Goal: Information Seeking & Learning: Compare options

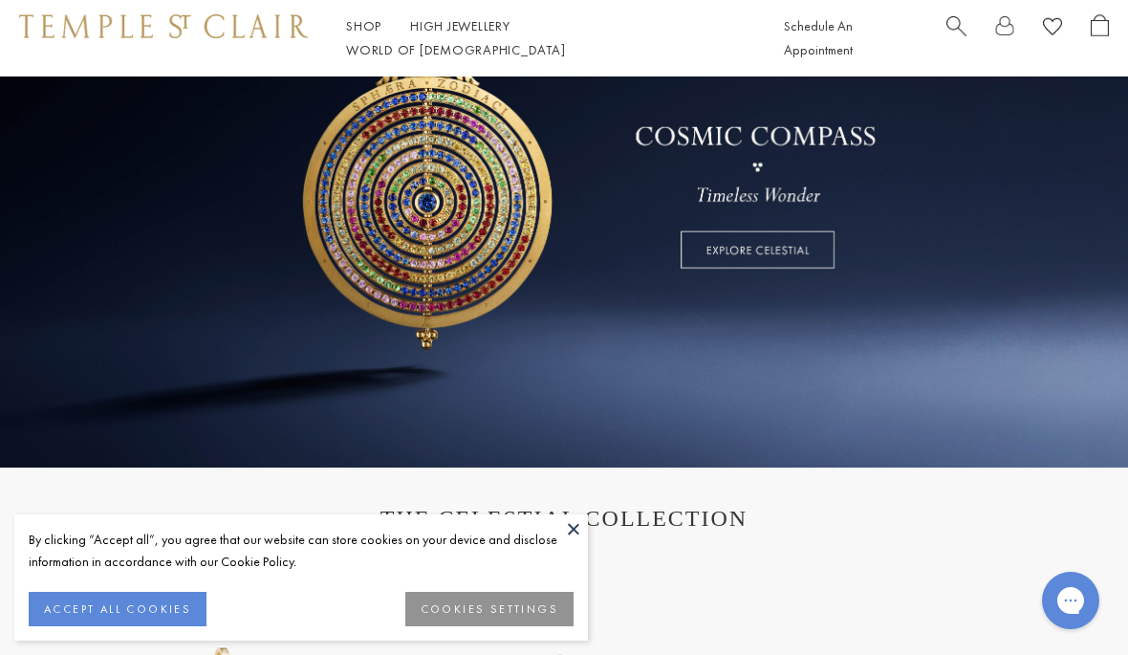
scroll to position [249, 0]
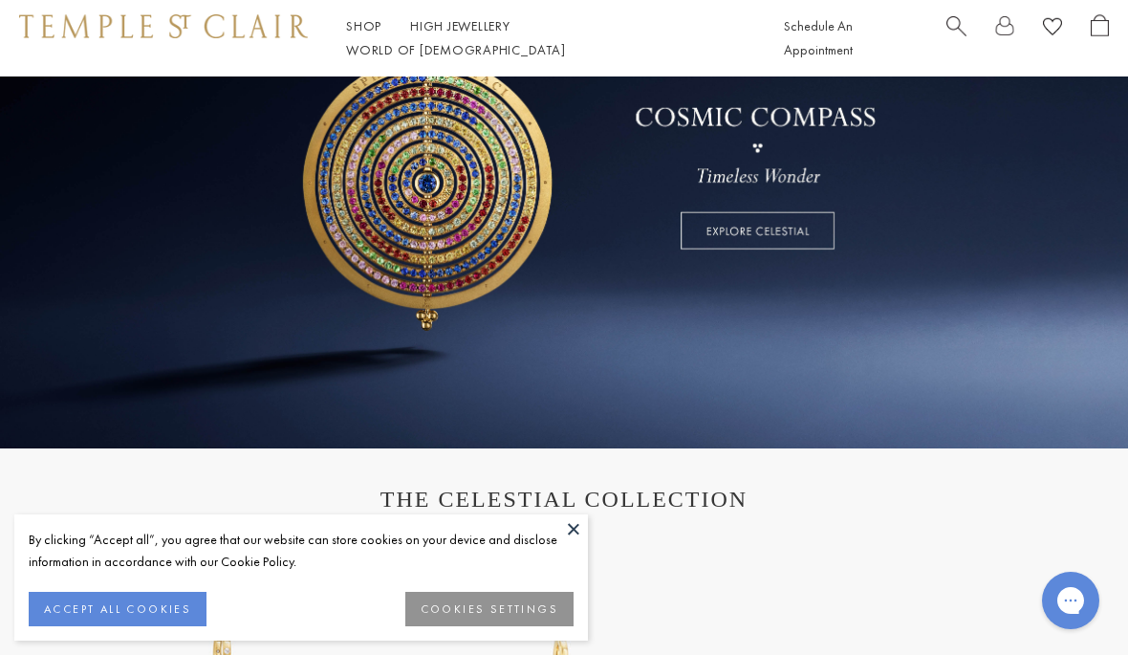
click at [573, 543] on button at bounding box center [573, 528] width 29 height 29
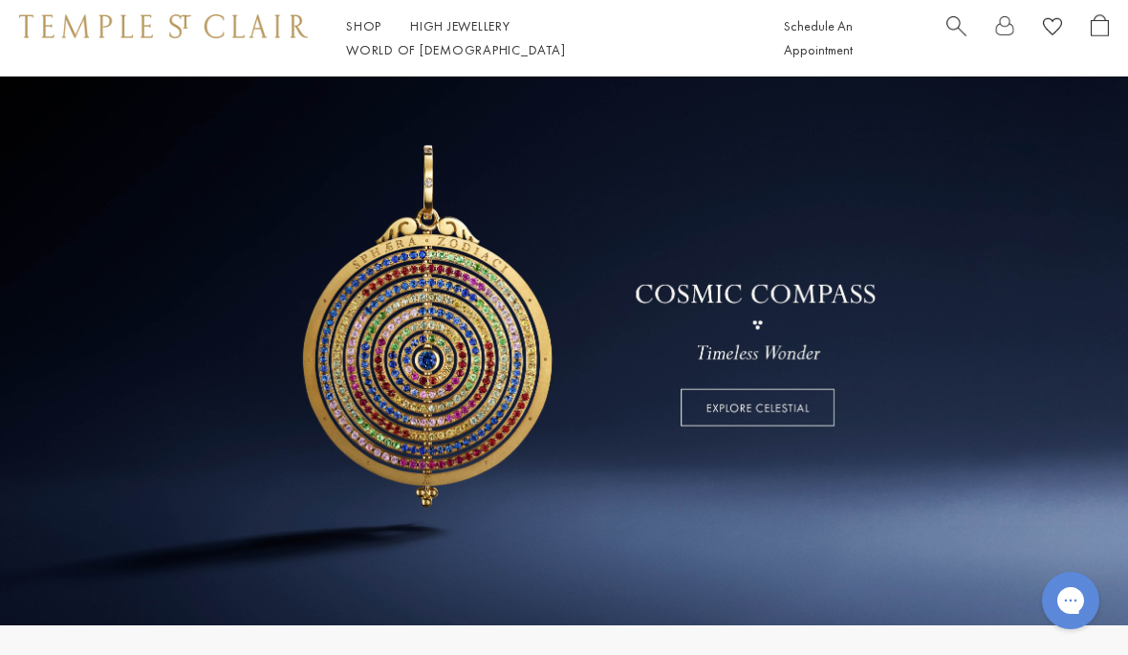
scroll to position [0, 0]
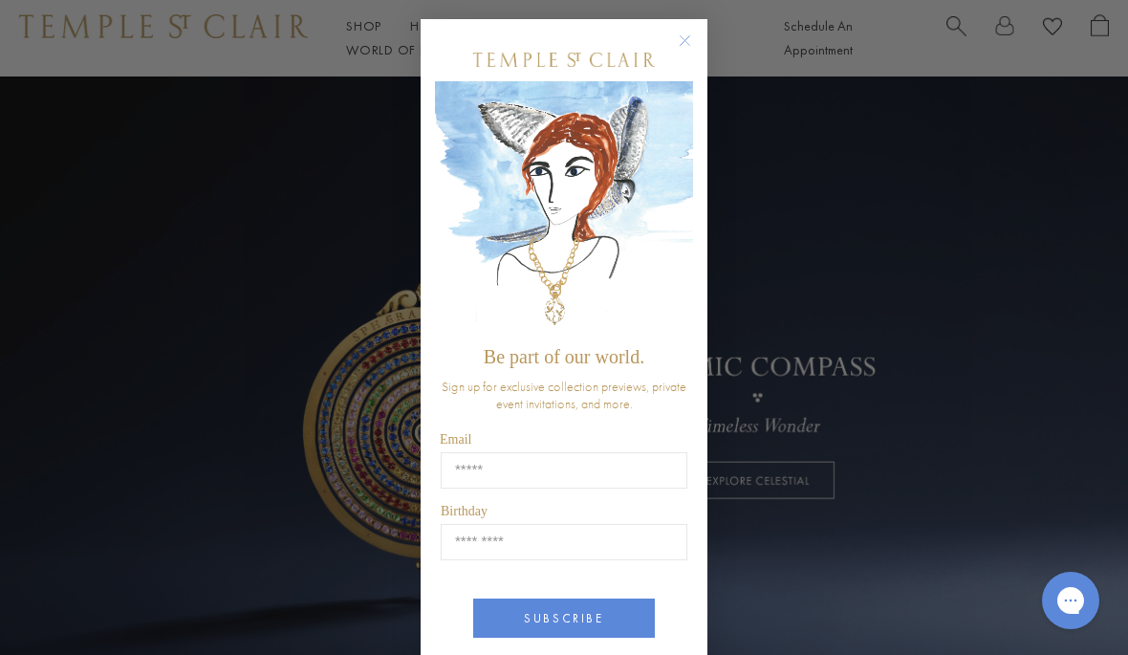
click at [692, 47] on circle "Close dialog" at bounding box center [685, 41] width 23 height 23
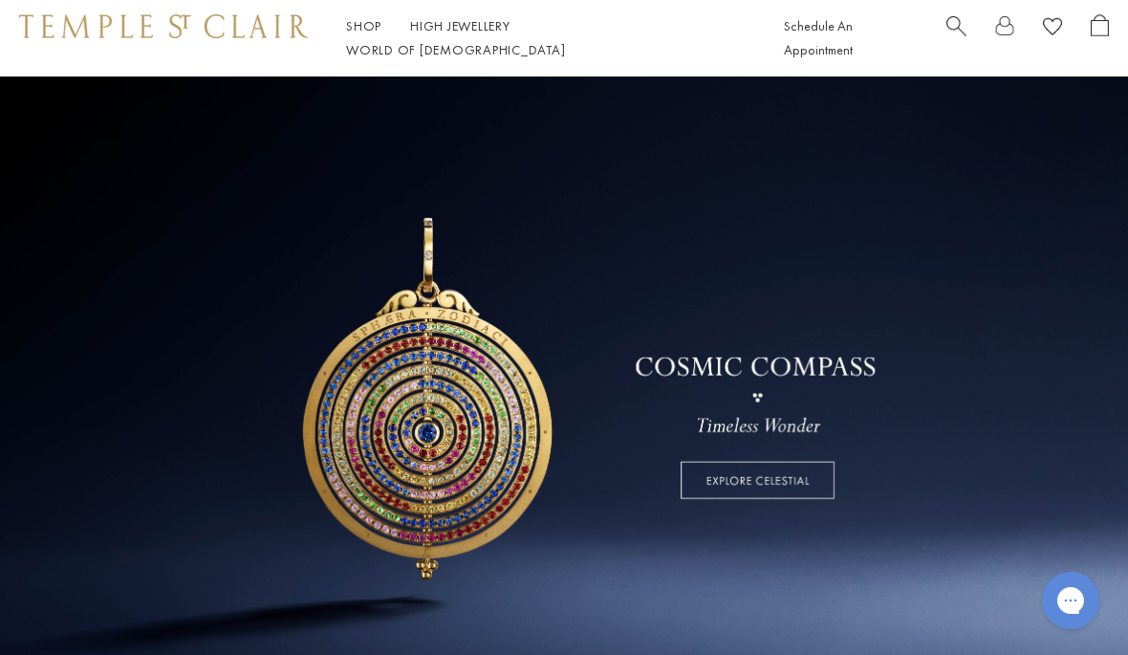
click at [962, 30] on span "Search" at bounding box center [956, 24] width 20 height 20
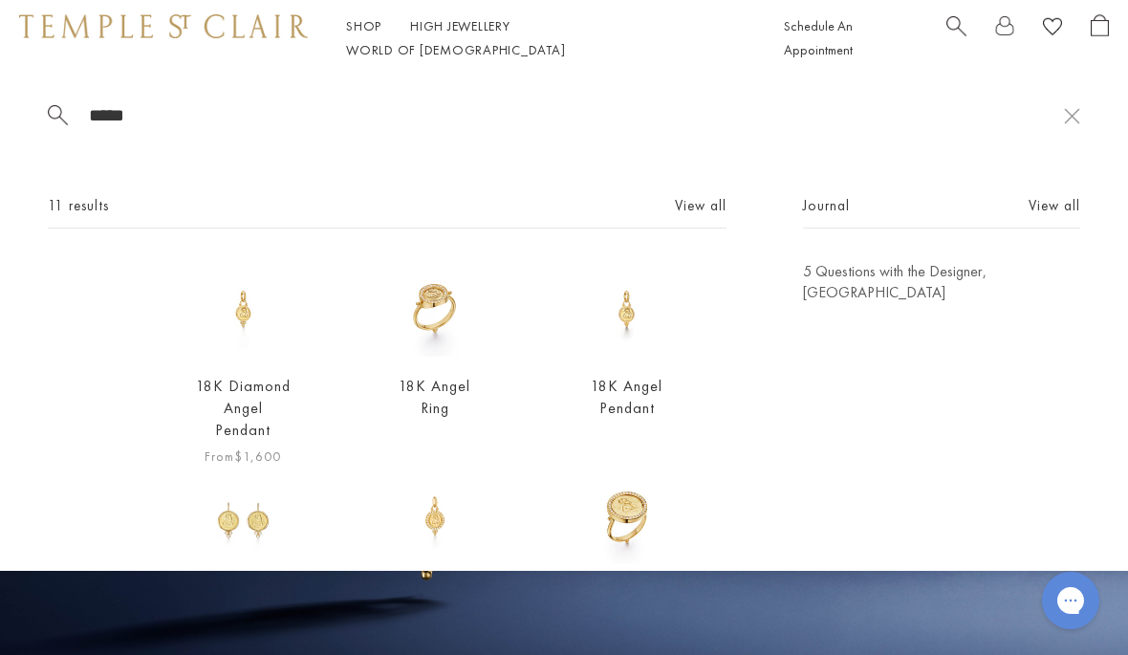
type input "*****"
click at [219, 391] on link "18K Diamond Angel Pendant" at bounding box center [243, 408] width 95 height 64
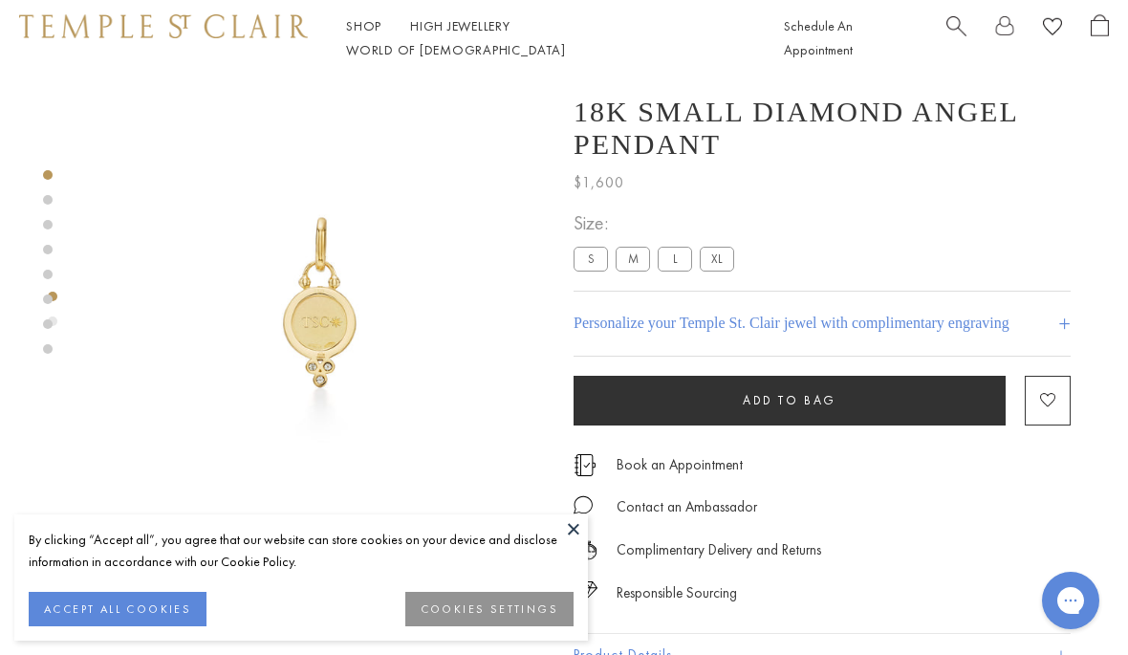
click at [961, 32] on span "Search" at bounding box center [956, 24] width 20 height 20
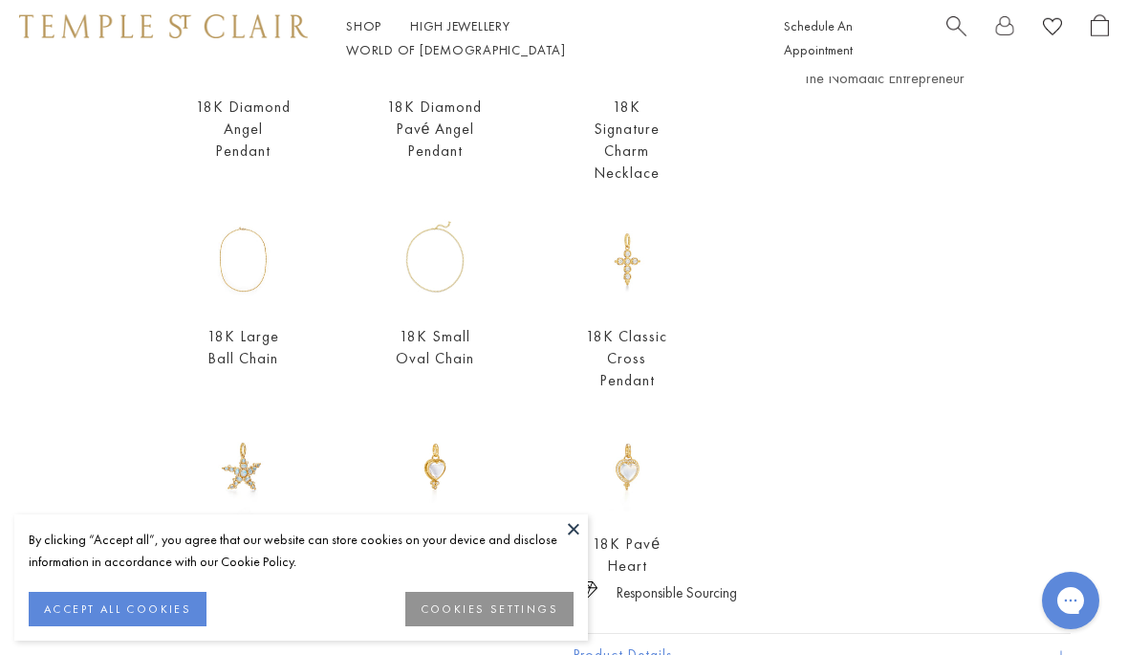
type input "**********"
click at [573, 523] on button at bounding box center [573, 528] width 29 height 29
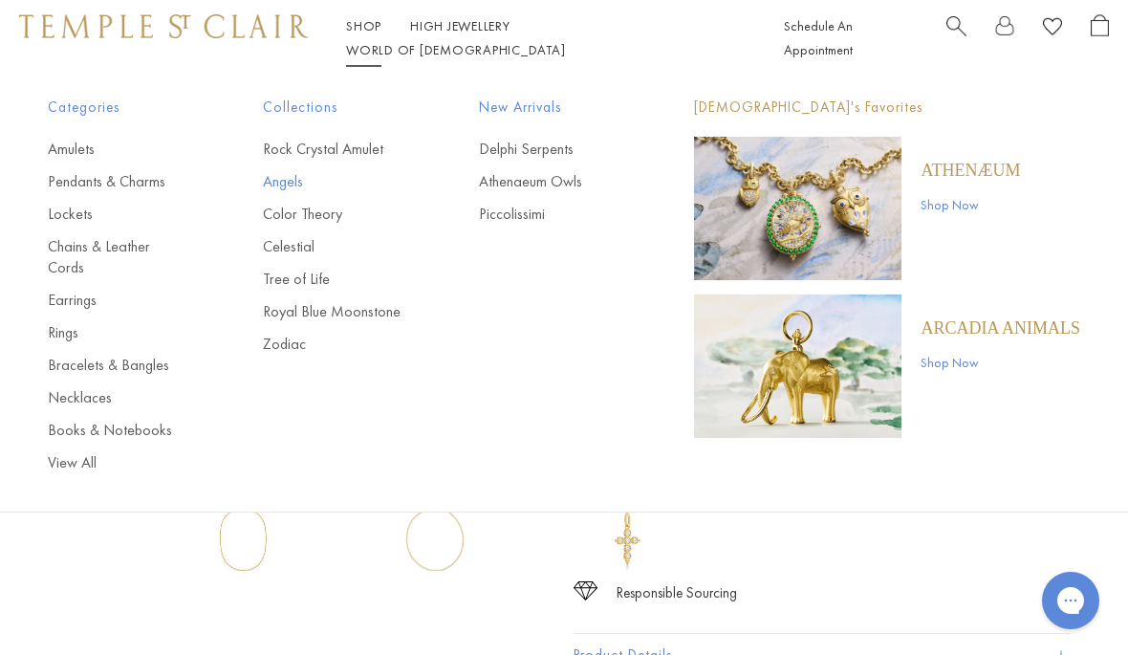
click at [299, 182] on link "Angels" at bounding box center [332, 181] width 139 height 21
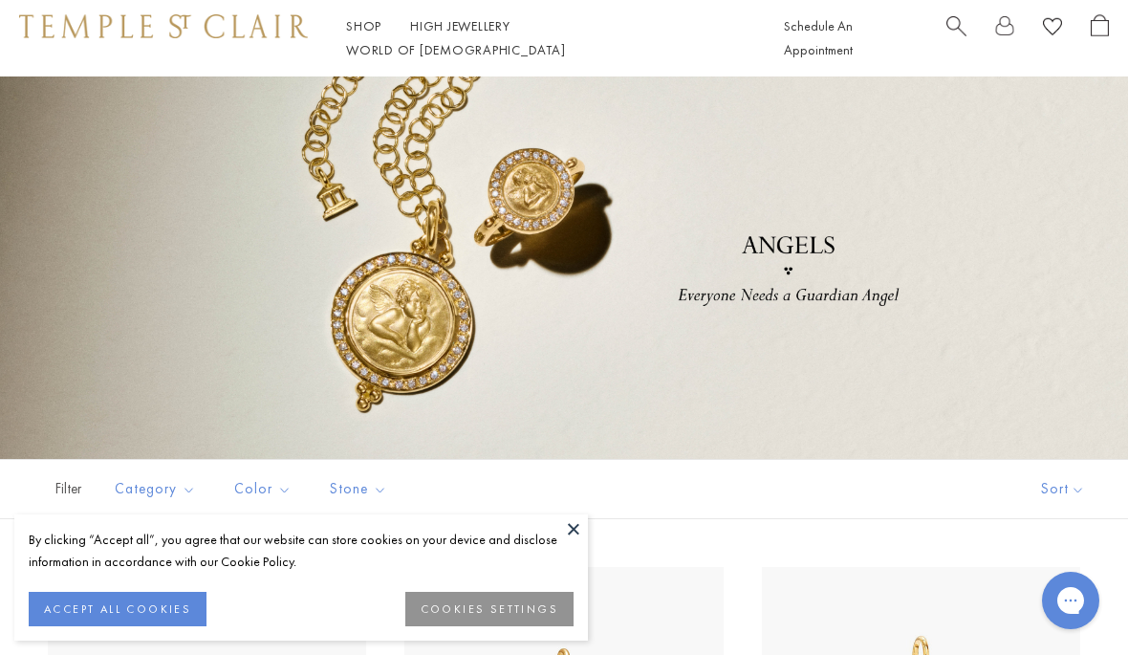
click at [570, 521] on button at bounding box center [573, 528] width 29 height 29
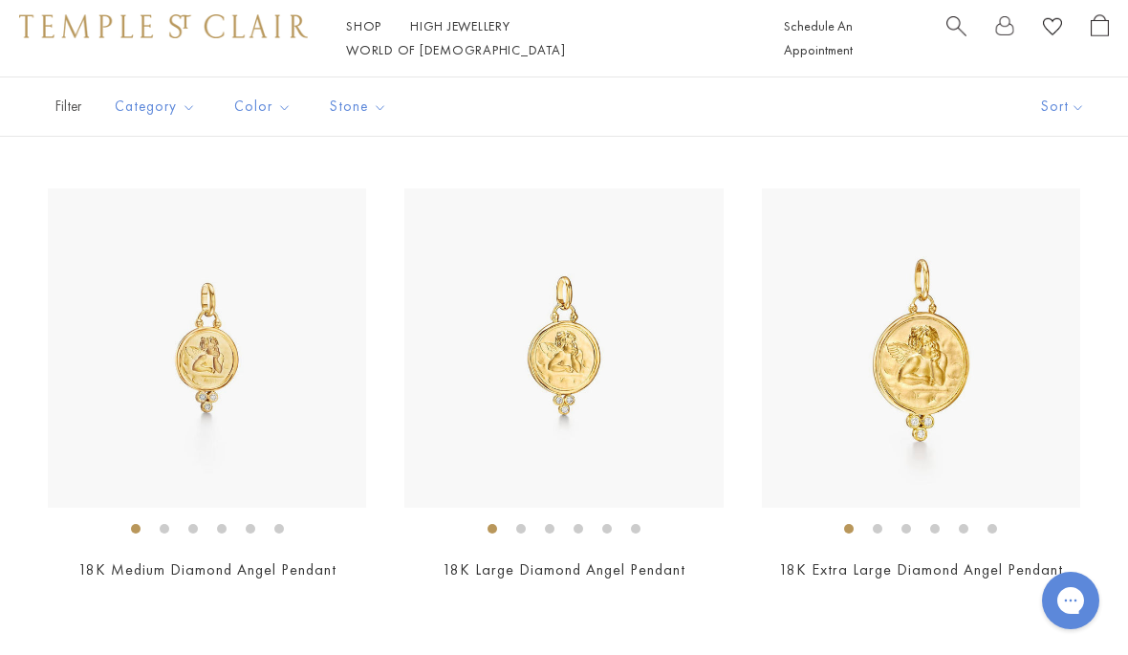
scroll to position [1339, 0]
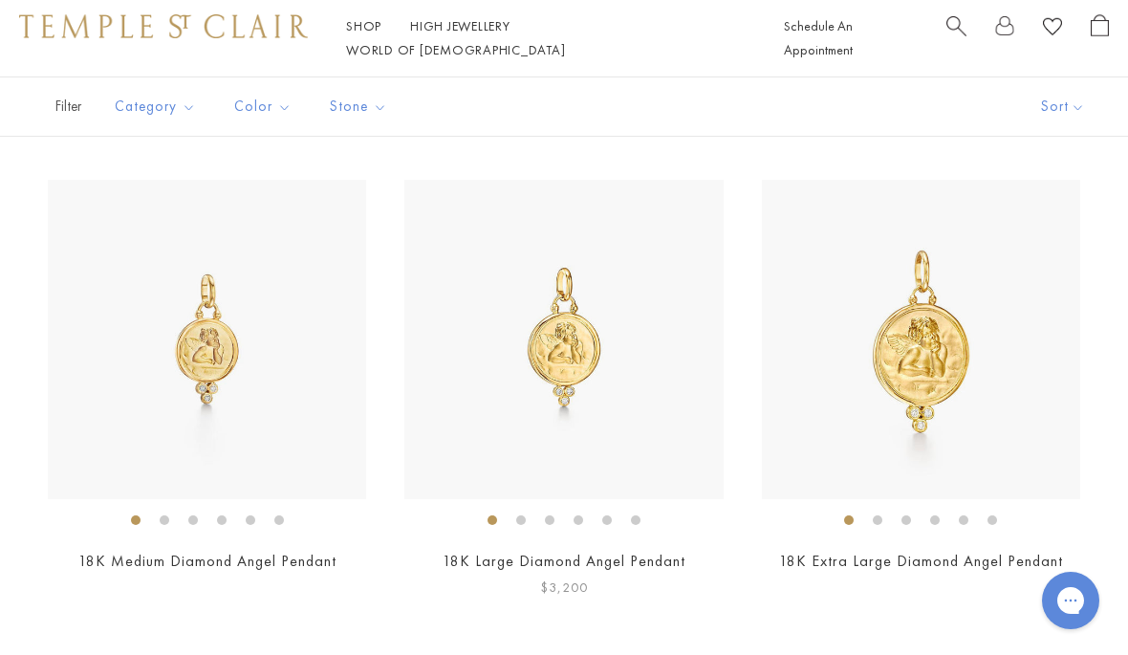
click at [574, 357] on img at bounding box center [563, 339] width 318 height 318
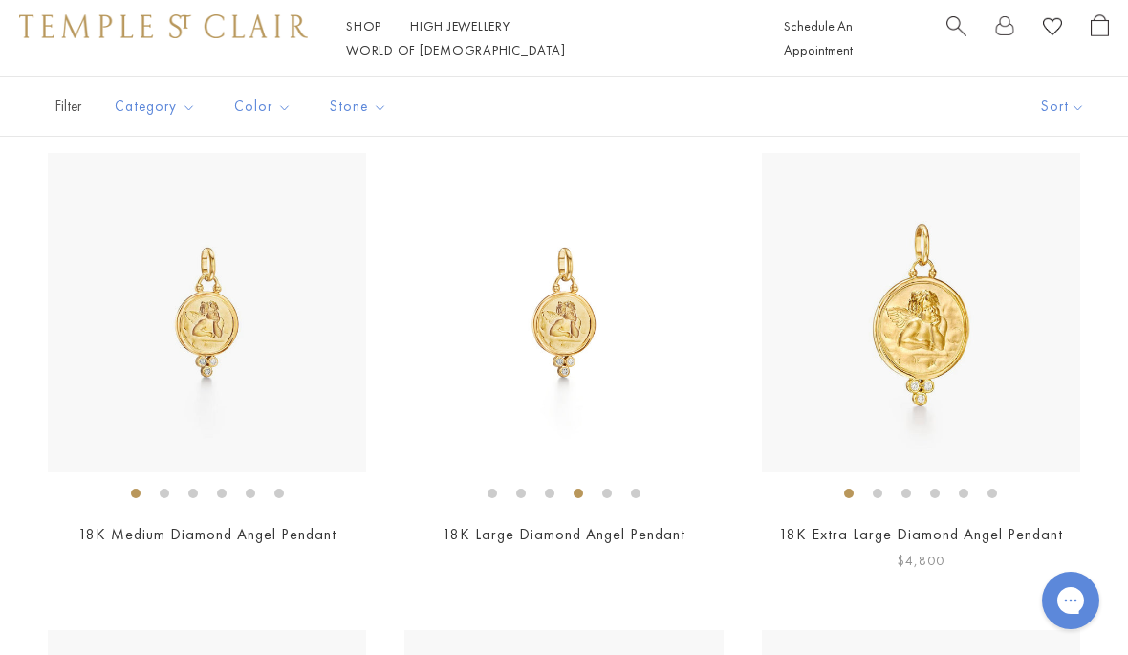
click at [929, 374] on img at bounding box center [921, 312] width 318 height 318
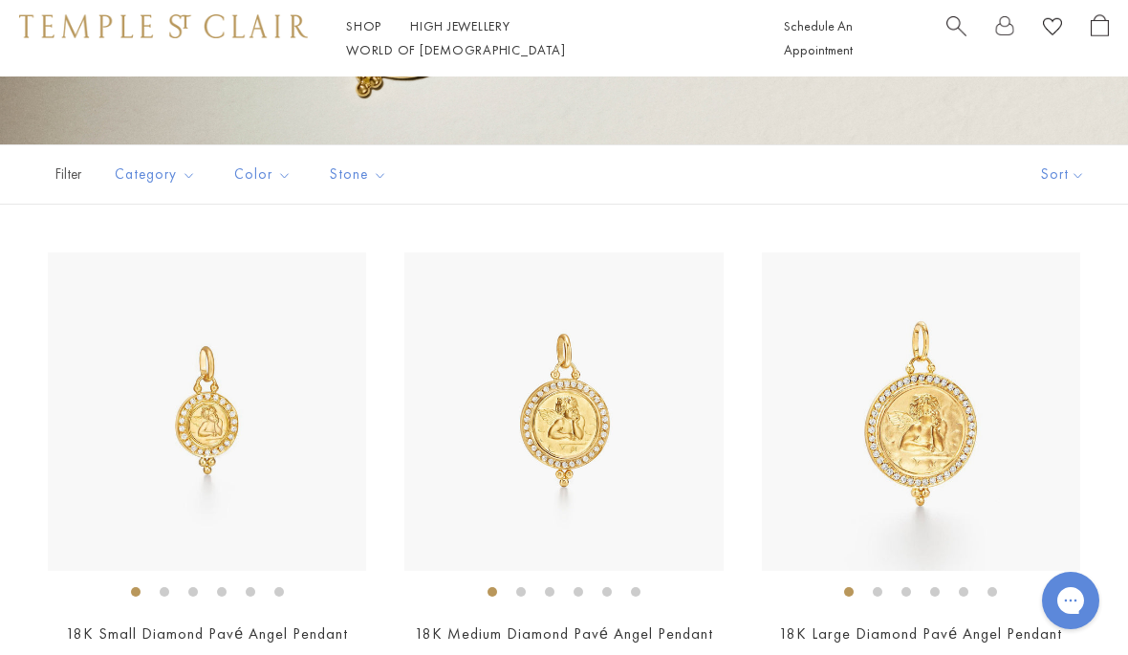
scroll to position [333, 0]
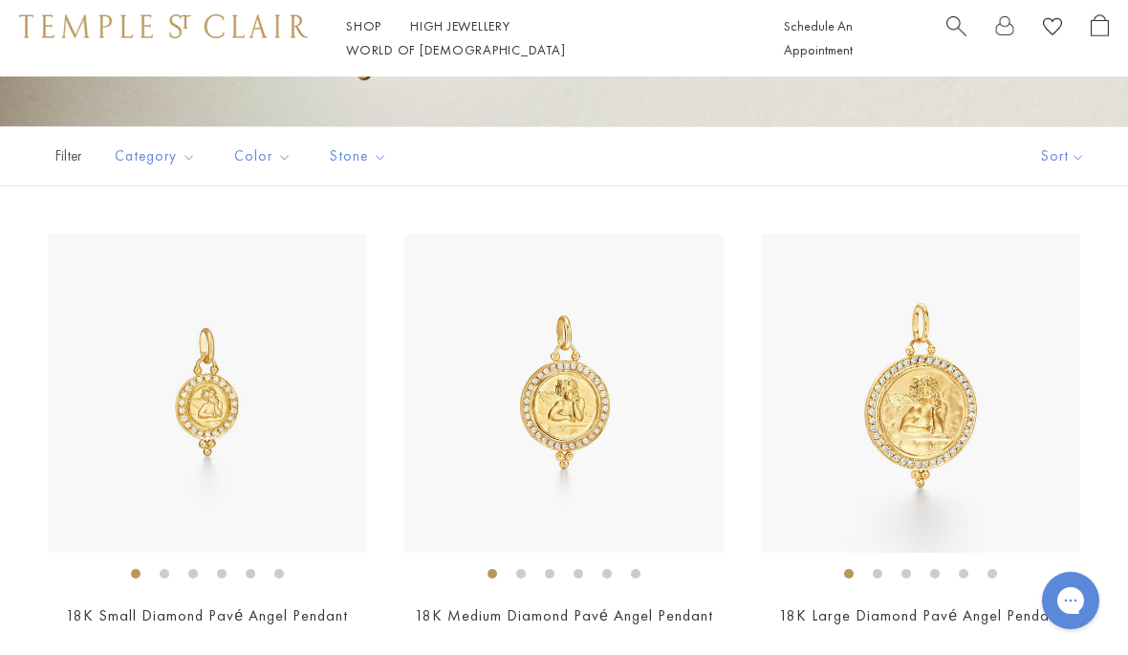
click at [577, 393] on img at bounding box center [563, 393] width 318 height 318
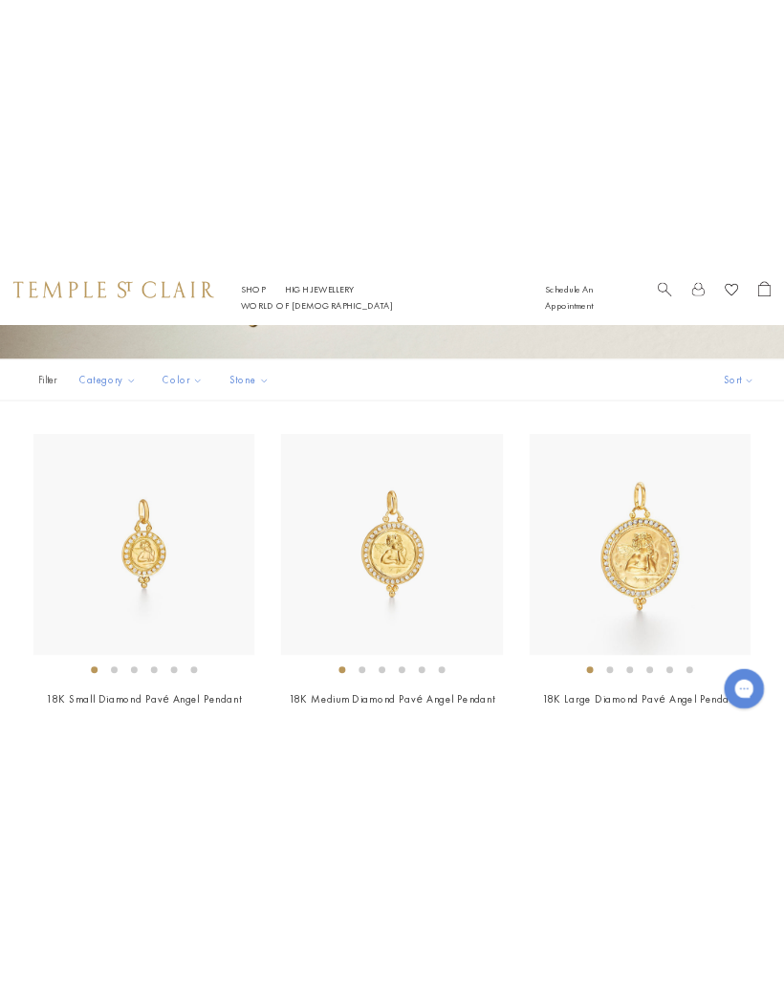
scroll to position [0, 0]
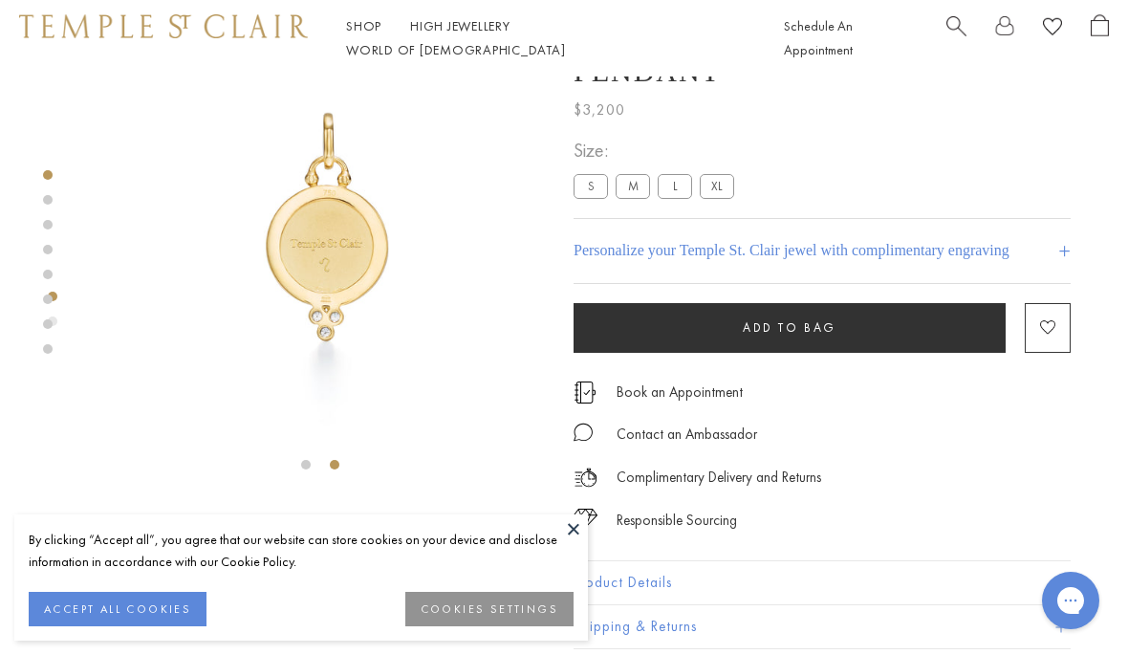
scroll to position [72, 0]
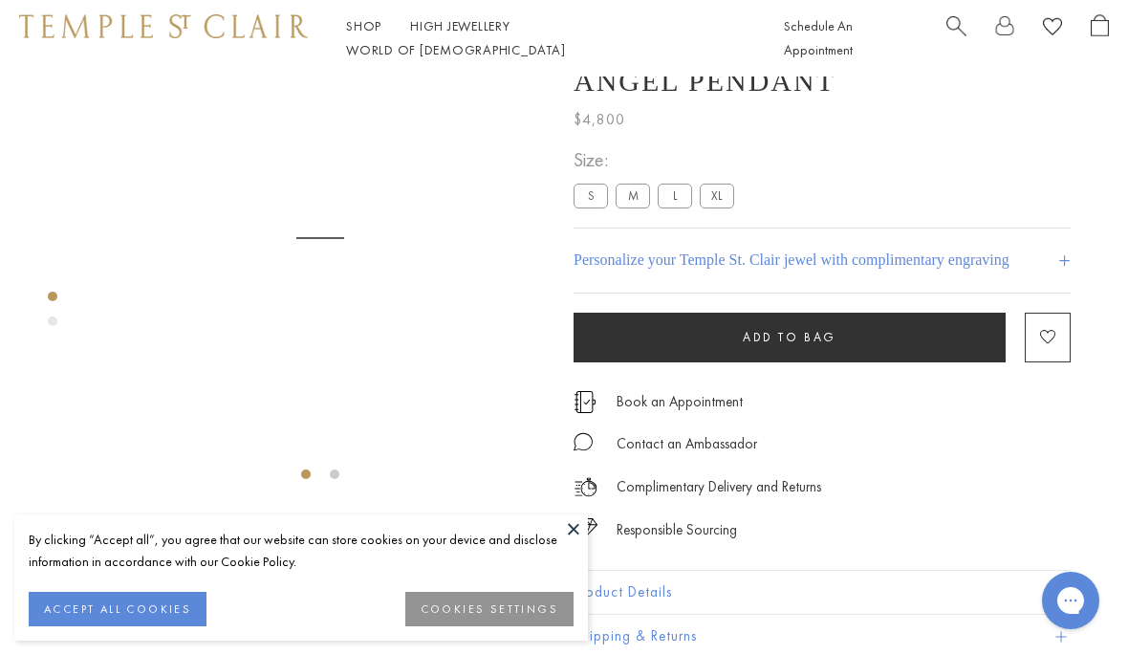
scroll to position [76, 0]
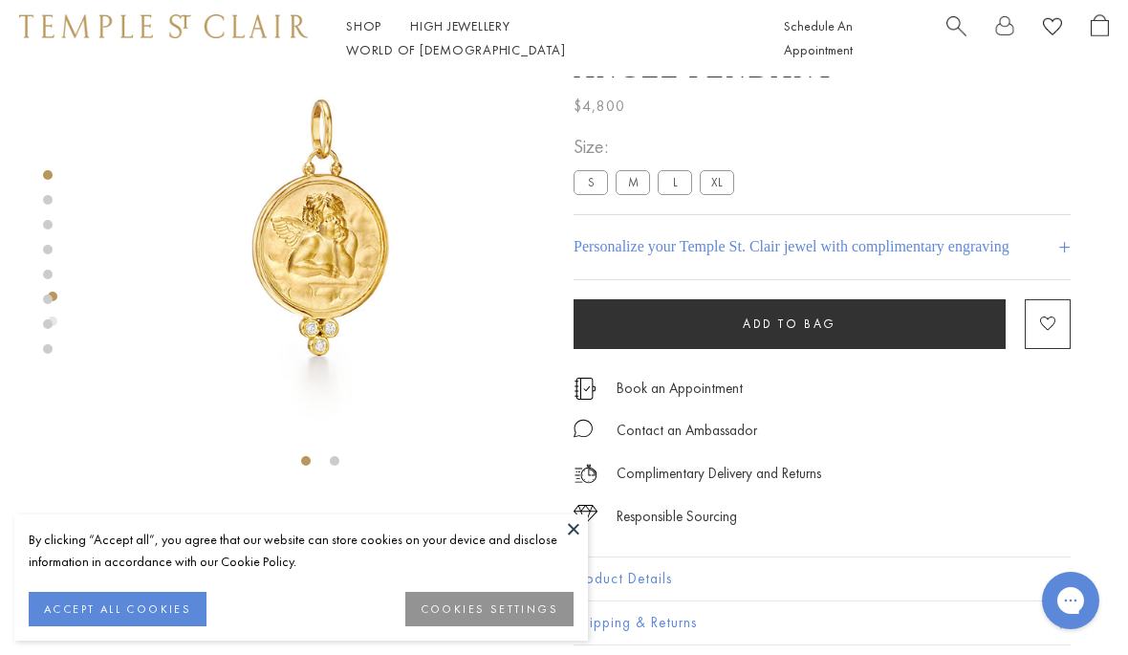
click at [233, 230] on img at bounding box center [320, 224] width 449 height 449
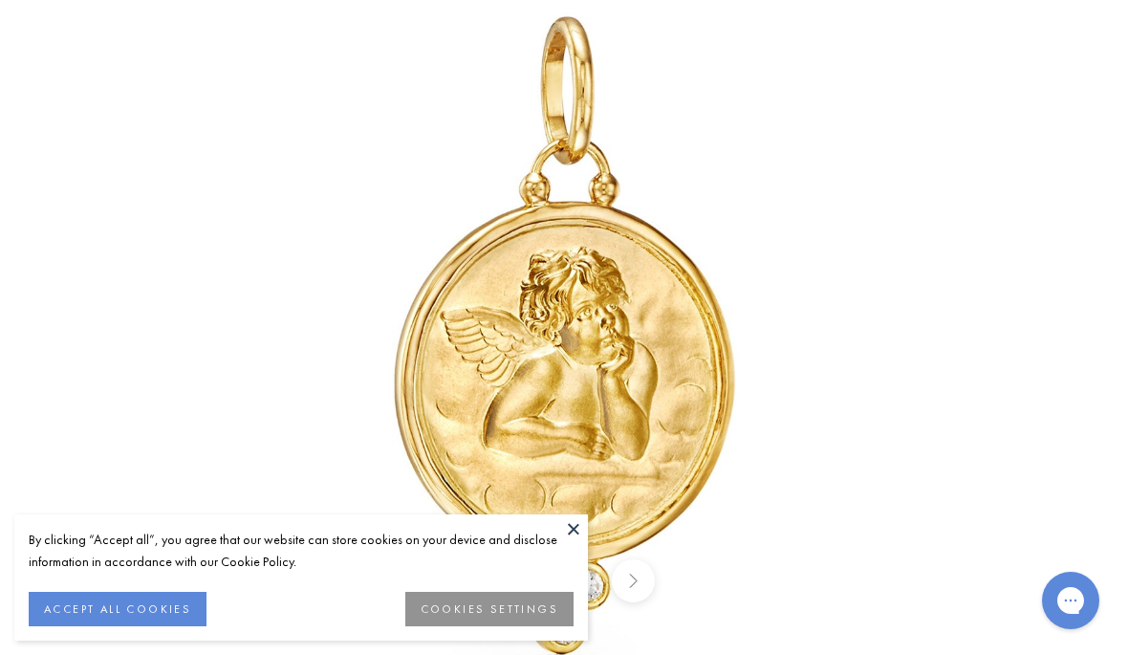
click at [573, 536] on button at bounding box center [573, 528] width 29 height 29
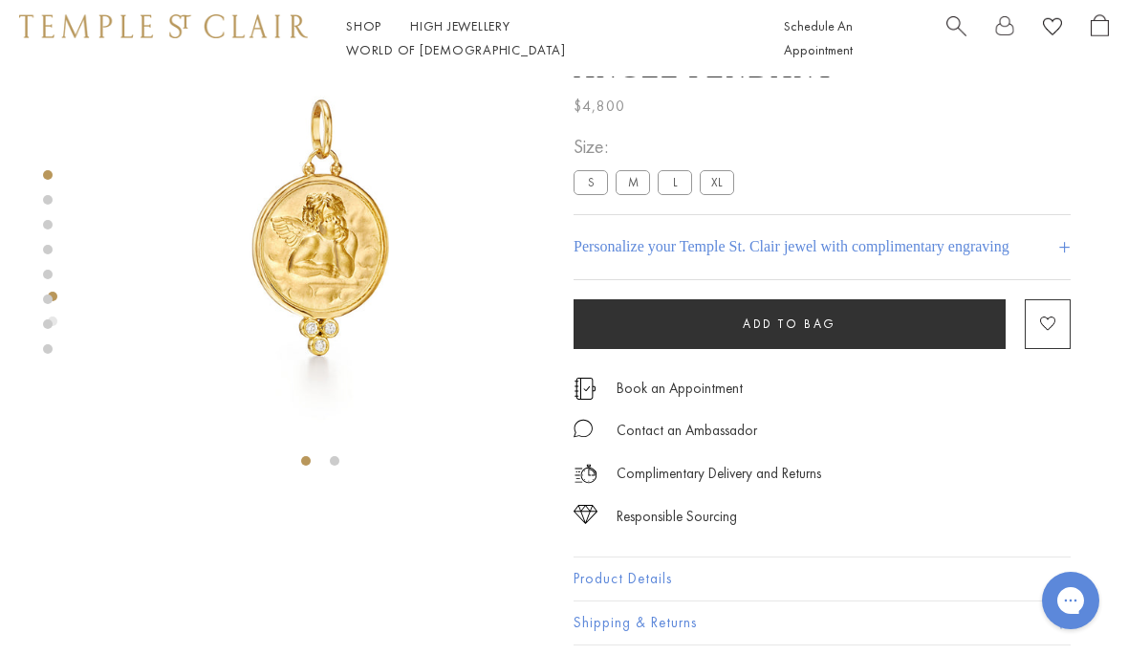
click at [681, 184] on label "L" at bounding box center [675, 182] width 34 height 24
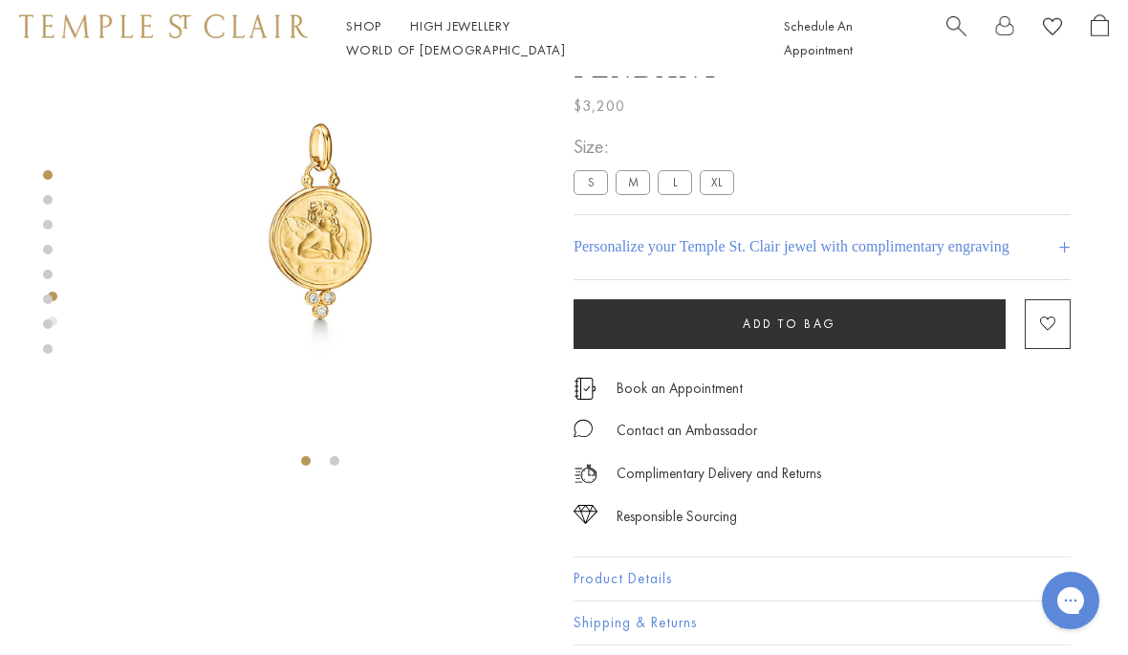
click at [717, 194] on label "XL" at bounding box center [717, 182] width 34 height 24
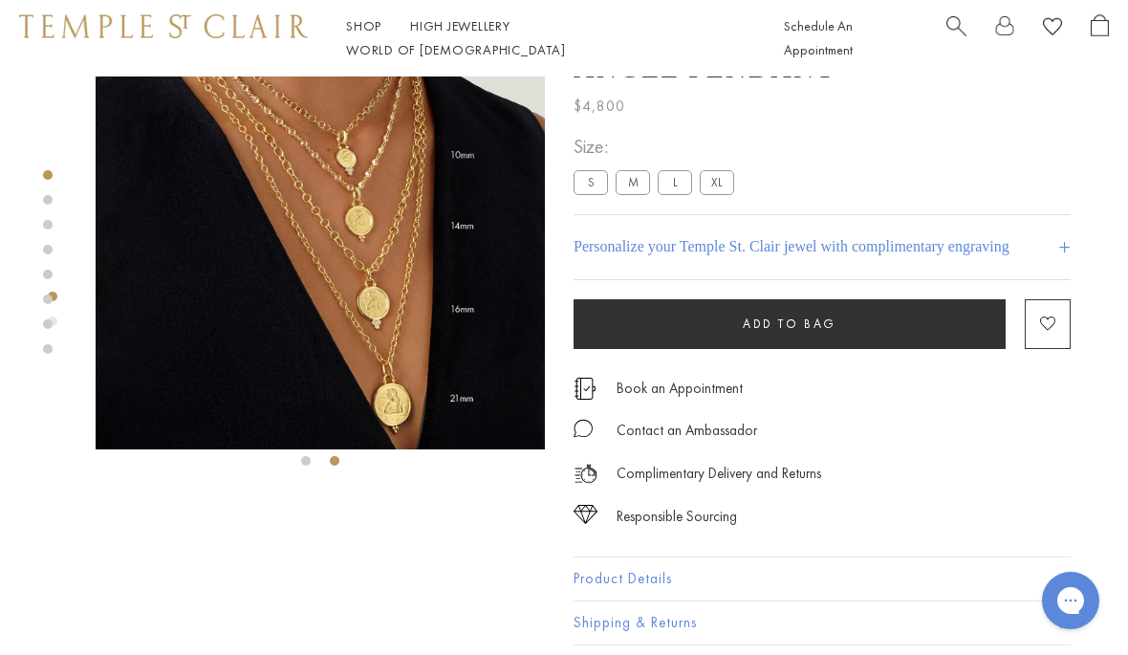
click at [674, 180] on label "L" at bounding box center [675, 182] width 34 height 24
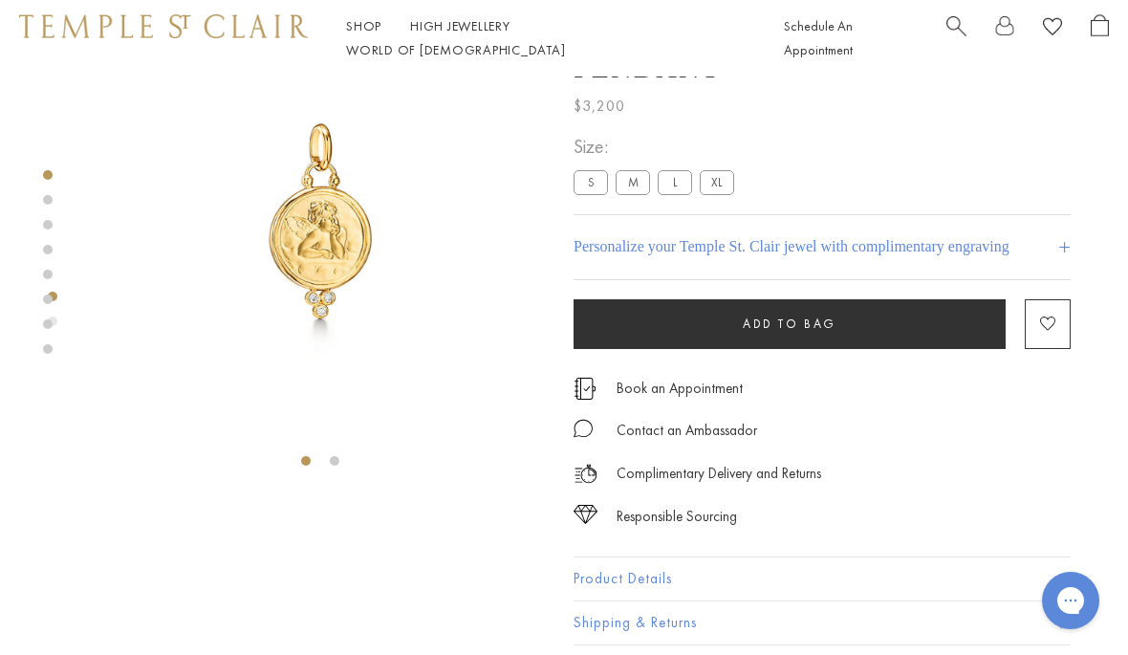
click at [714, 191] on label "XL" at bounding box center [717, 182] width 34 height 24
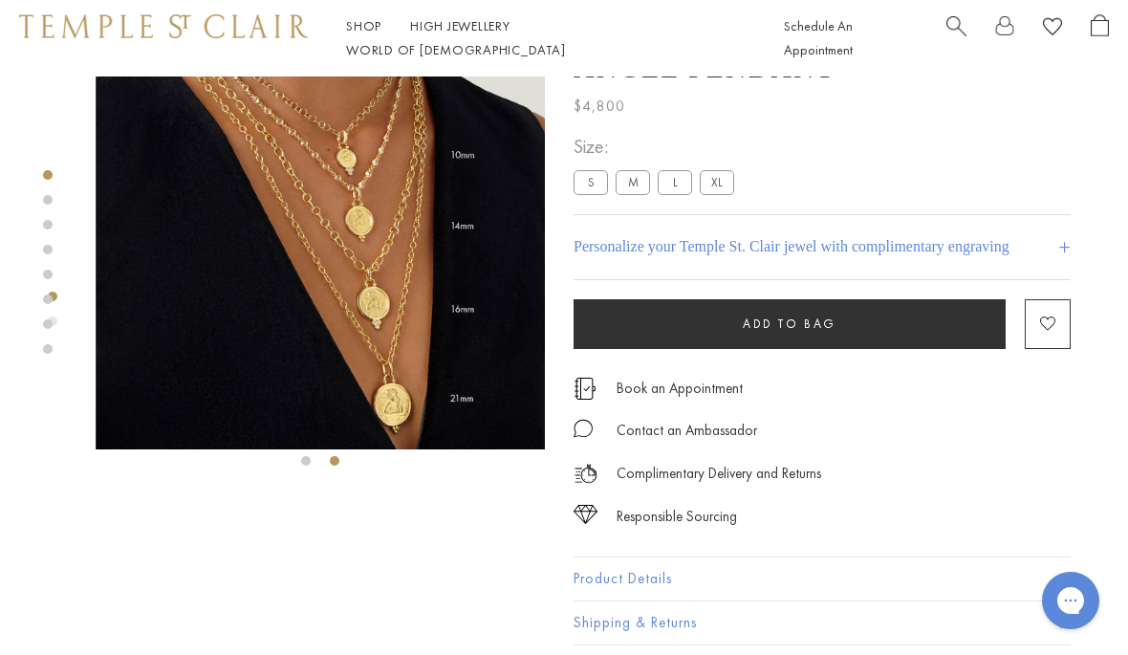
click at [410, 242] on img at bounding box center [320, 224] width 449 height 449
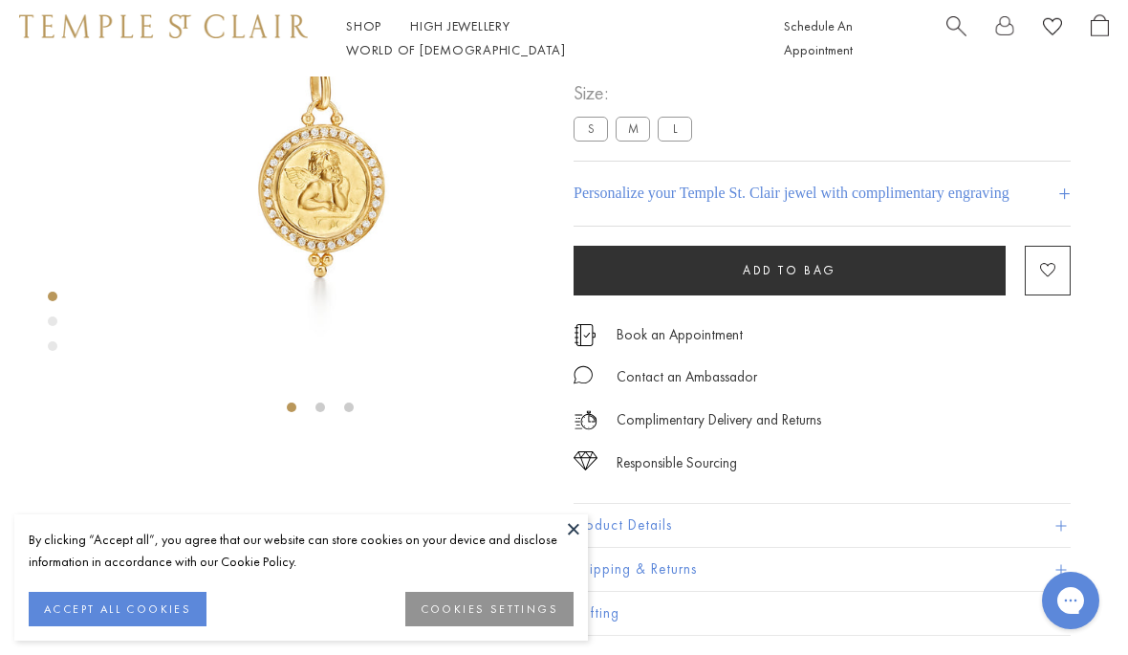
scroll to position [76, 0]
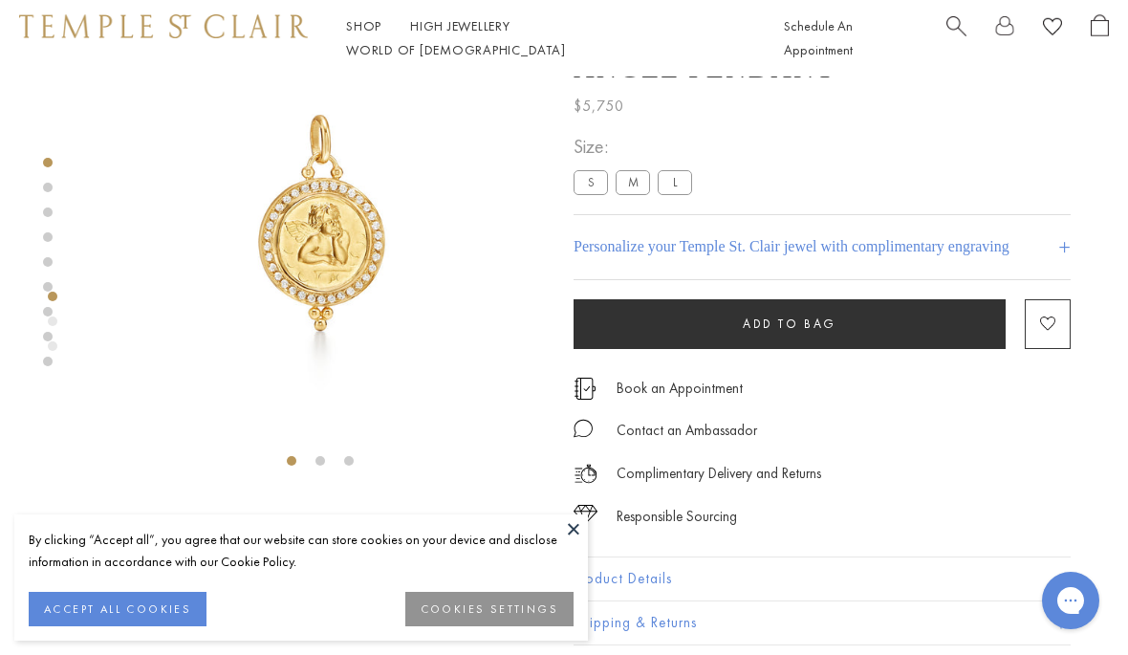
click at [876, 428] on div "Contact an Ambassador" at bounding box center [821, 421] width 497 height 43
click at [333, 254] on img at bounding box center [320, 224] width 449 height 449
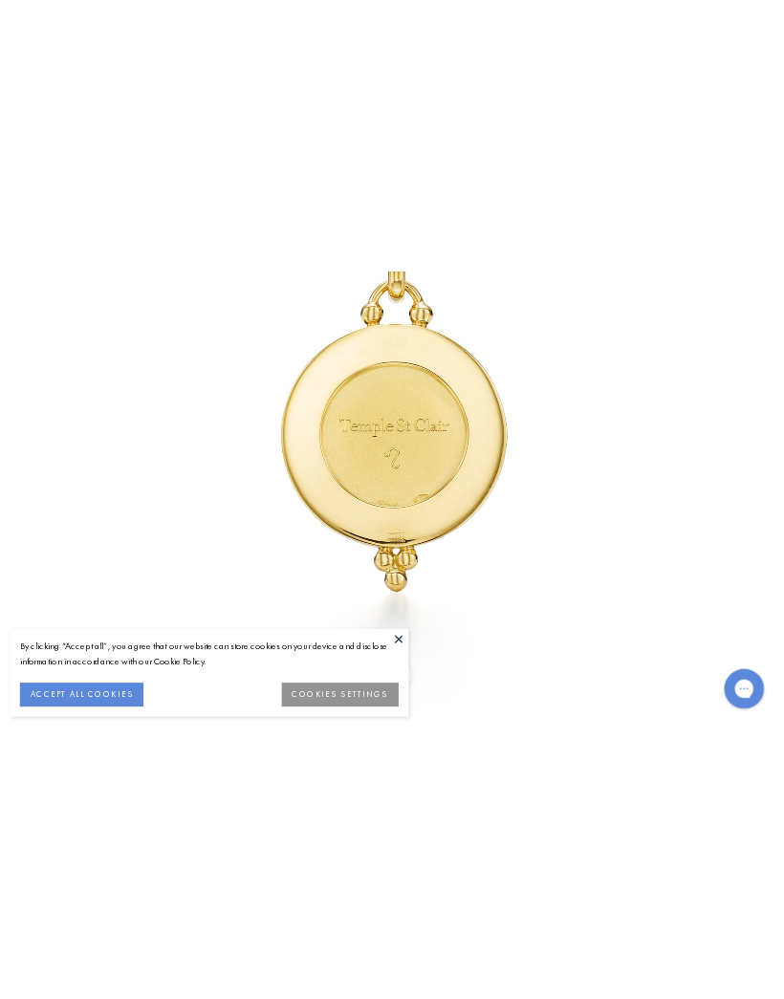
scroll to position [0, 0]
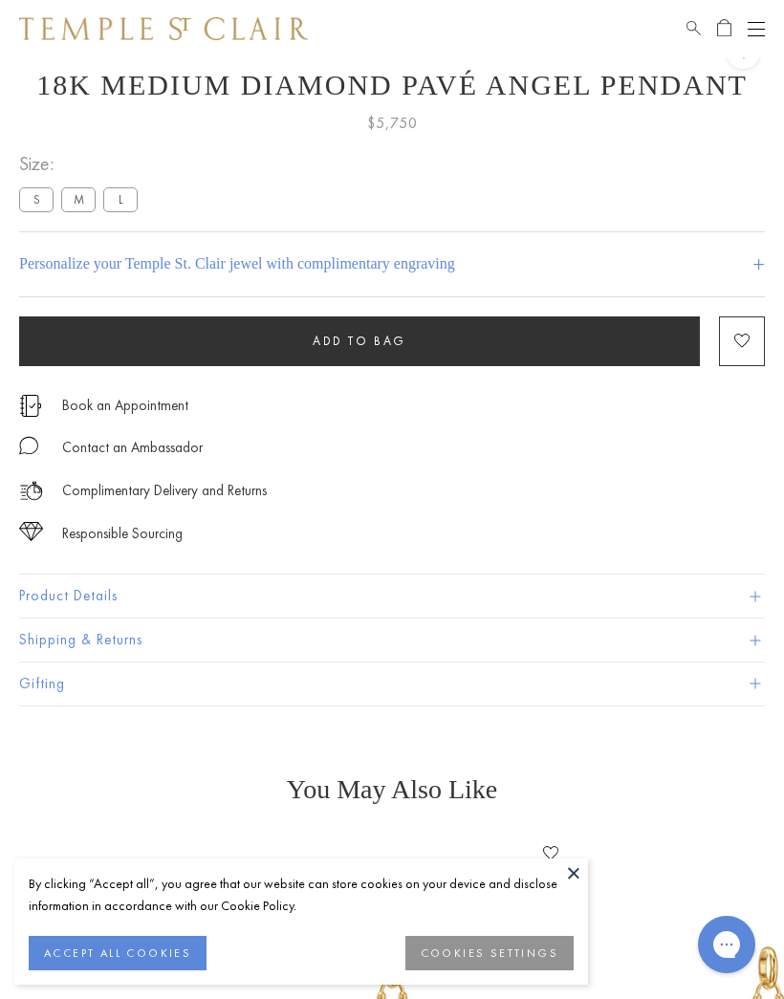
scroll to position [57, 0]
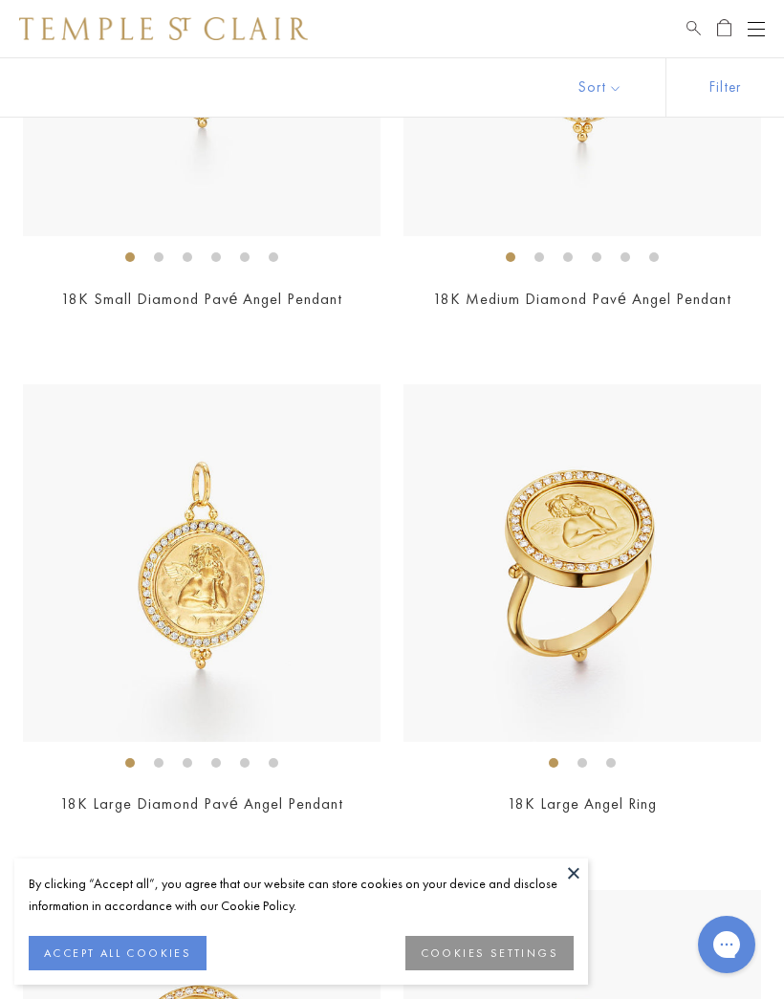
scroll to position [620, 0]
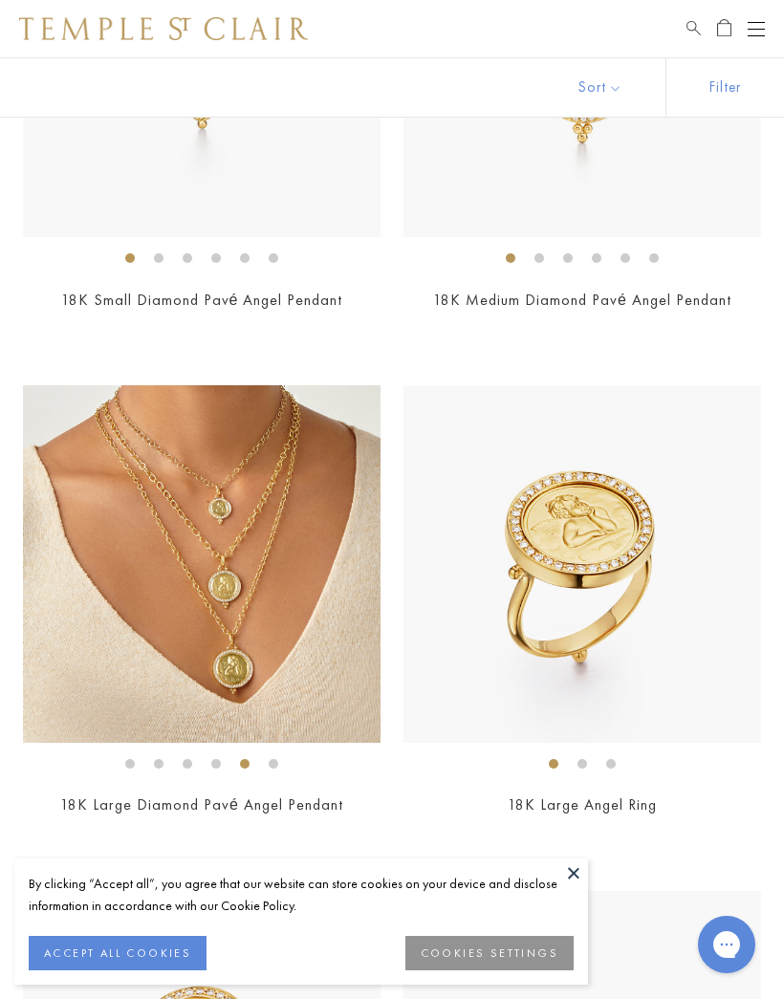
click at [223, 586] on img at bounding box center [201, 563] width 357 height 357
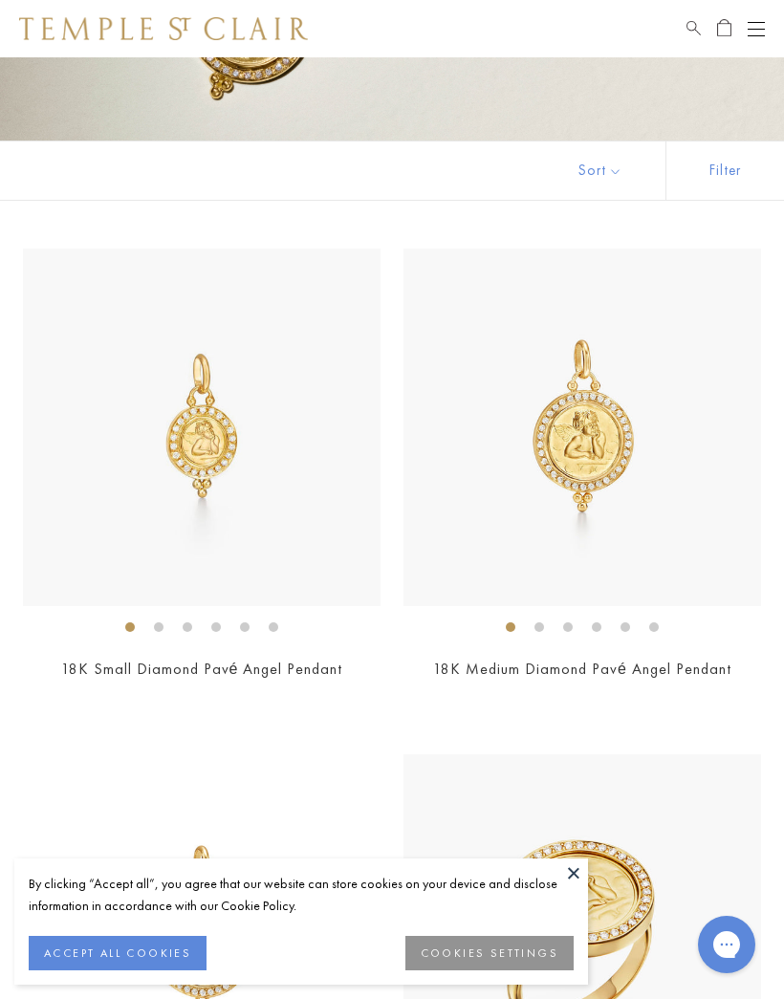
scroll to position [248, 0]
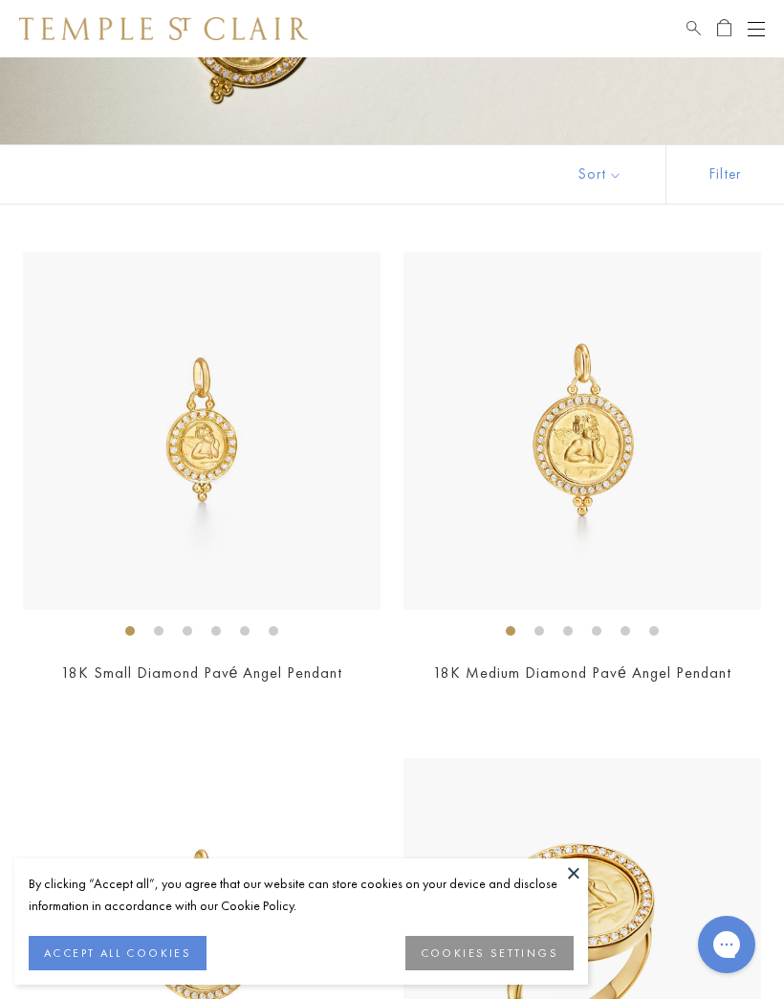
click at [645, 472] on img at bounding box center [581, 430] width 357 height 357
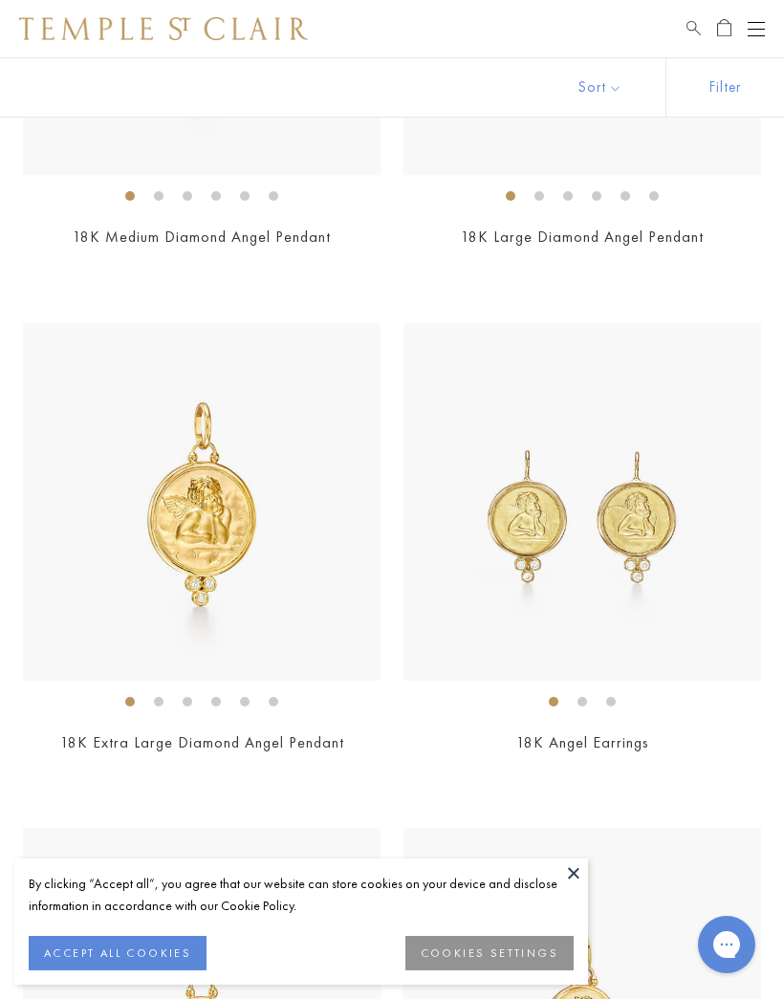
scroll to position [2201, 0]
click at [266, 613] on img at bounding box center [201, 499] width 357 height 357
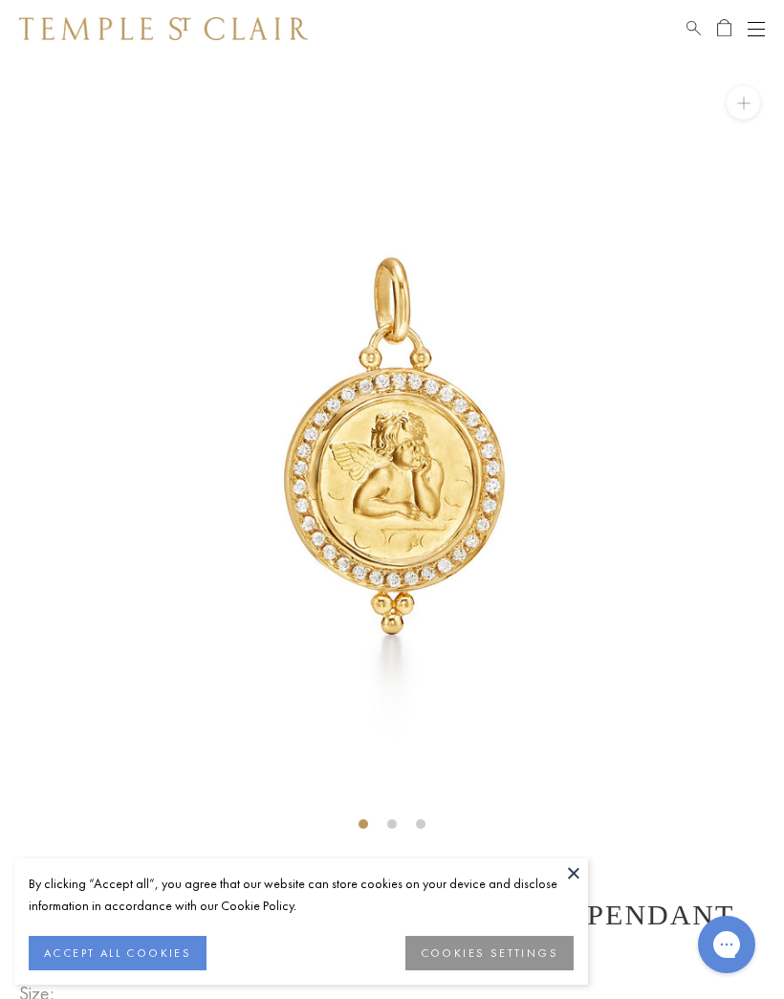
scroll to position [57, 0]
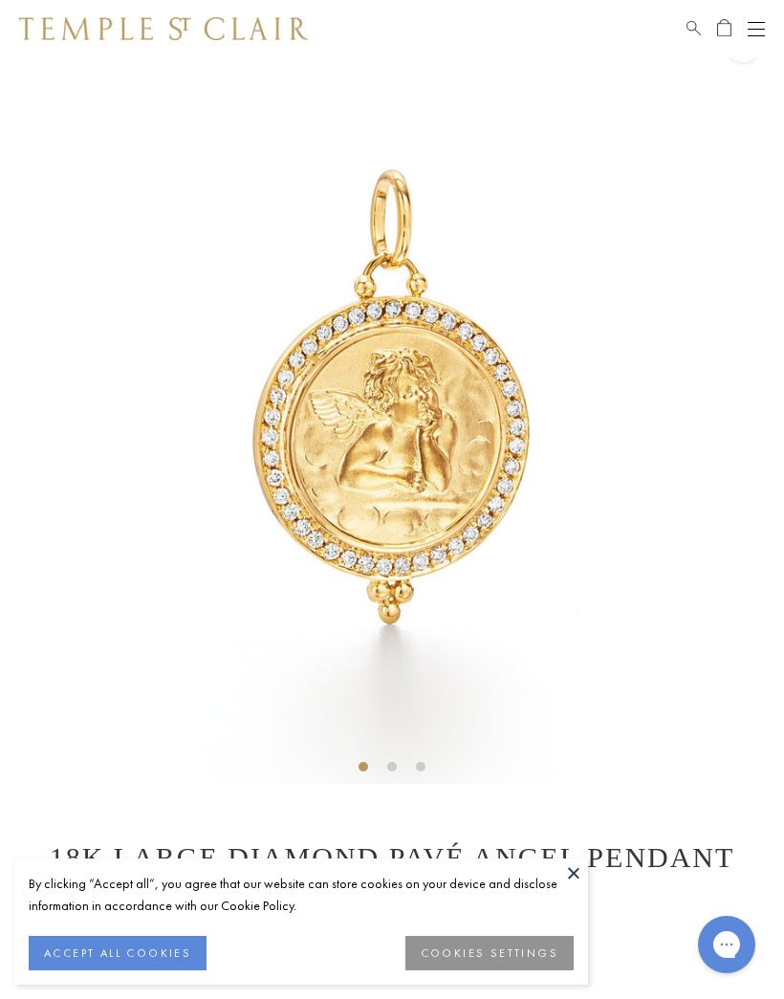
click at [577, 883] on button at bounding box center [573, 872] width 29 height 29
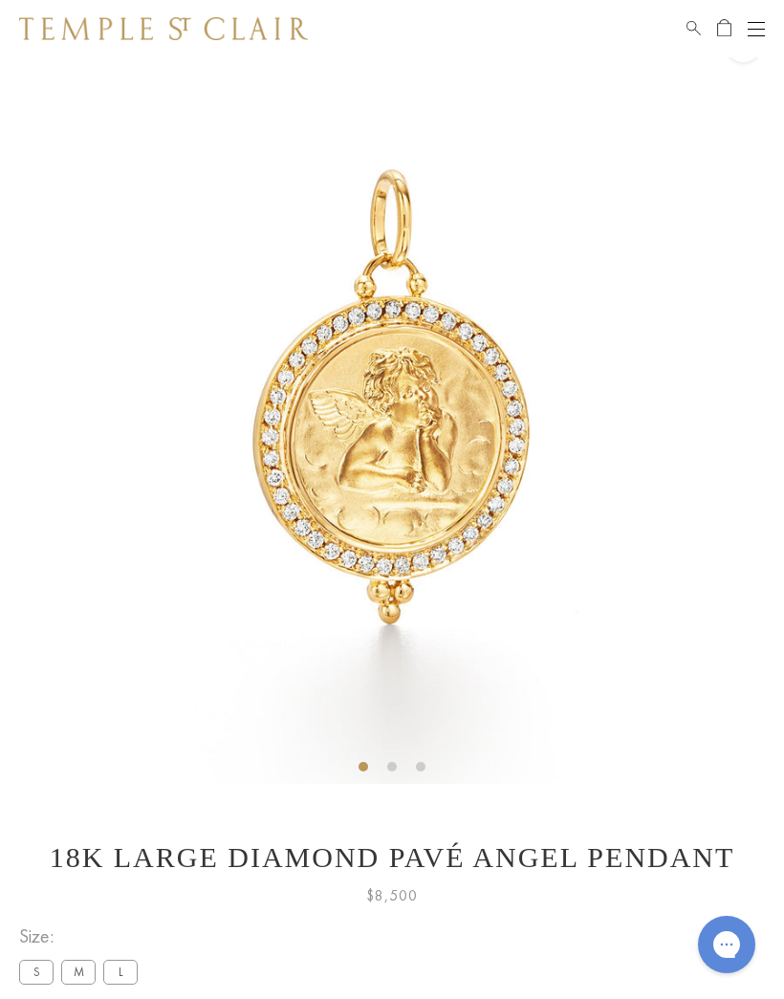
scroll to position [0, 0]
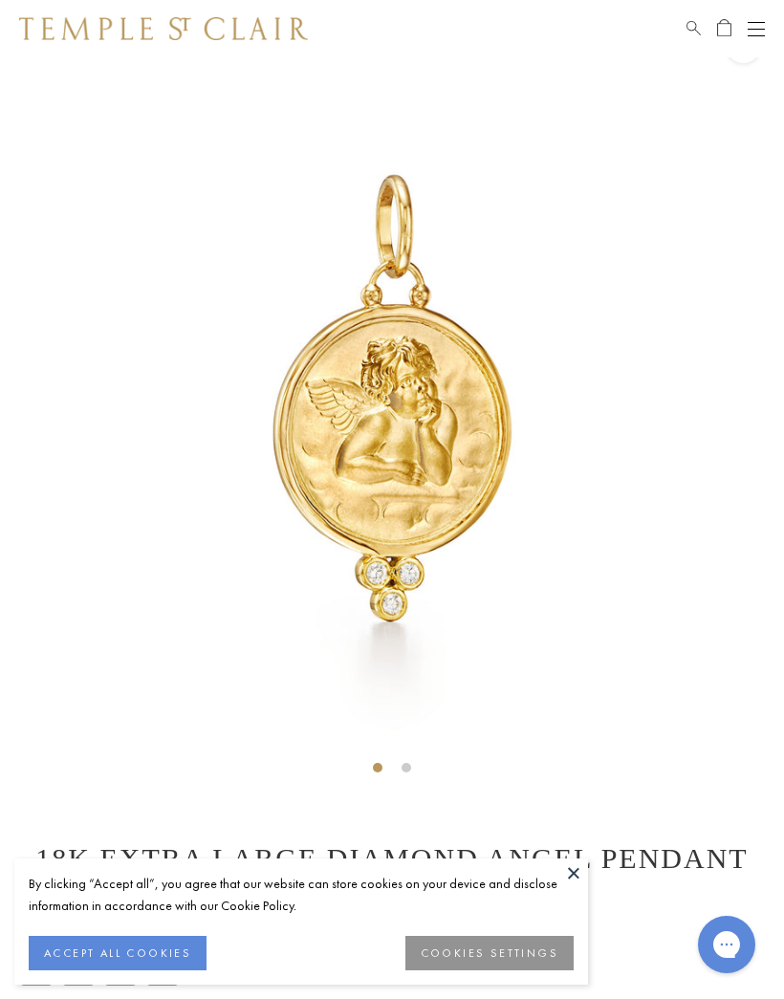
scroll to position [57, 0]
